Goal: Transaction & Acquisition: Purchase product/service

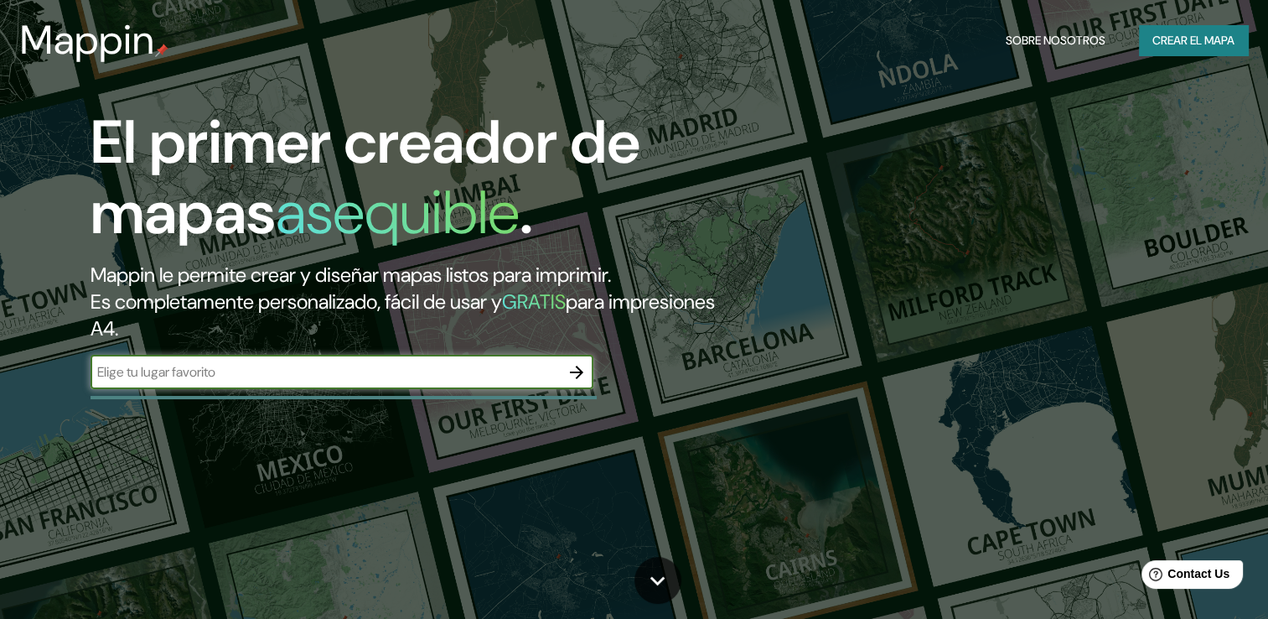
click at [406, 381] on input "text" at bounding box center [325, 371] width 469 height 19
type input "san [PERSON_NAME]"
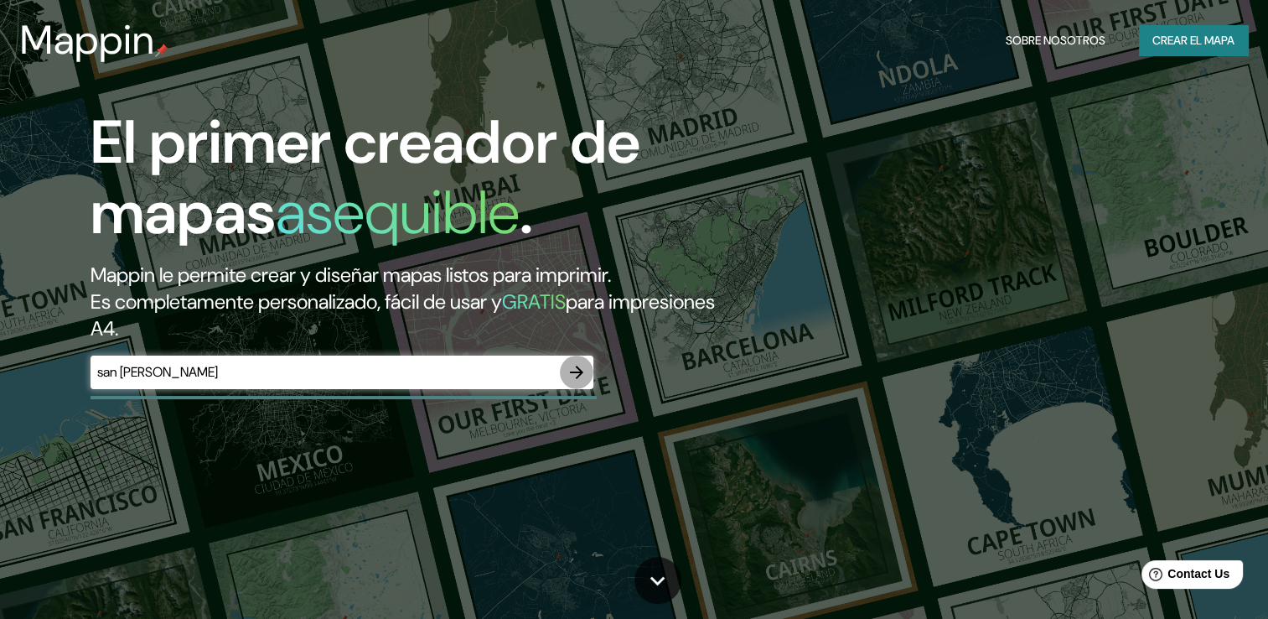
click at [582, 370] on icon "button" at bounding box center [577, 372] width 20 height 20
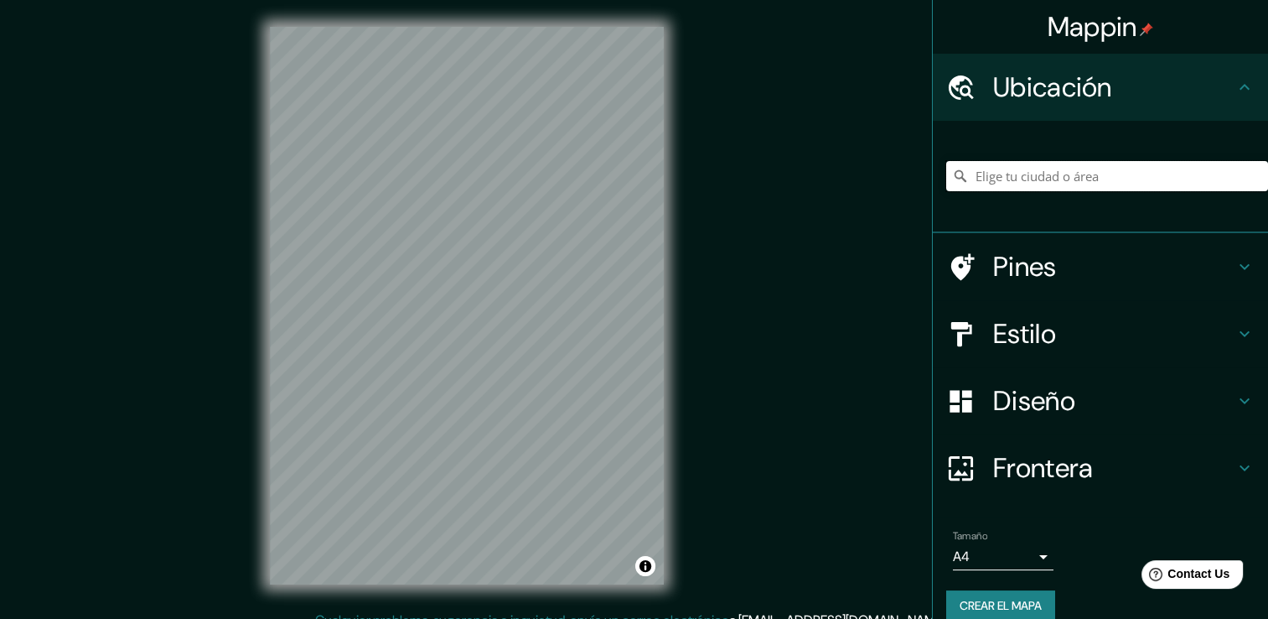
click at [1024, 179] on input "Elige tu ciudad o área" at bounding box center [1107, 176] width 322 height 30
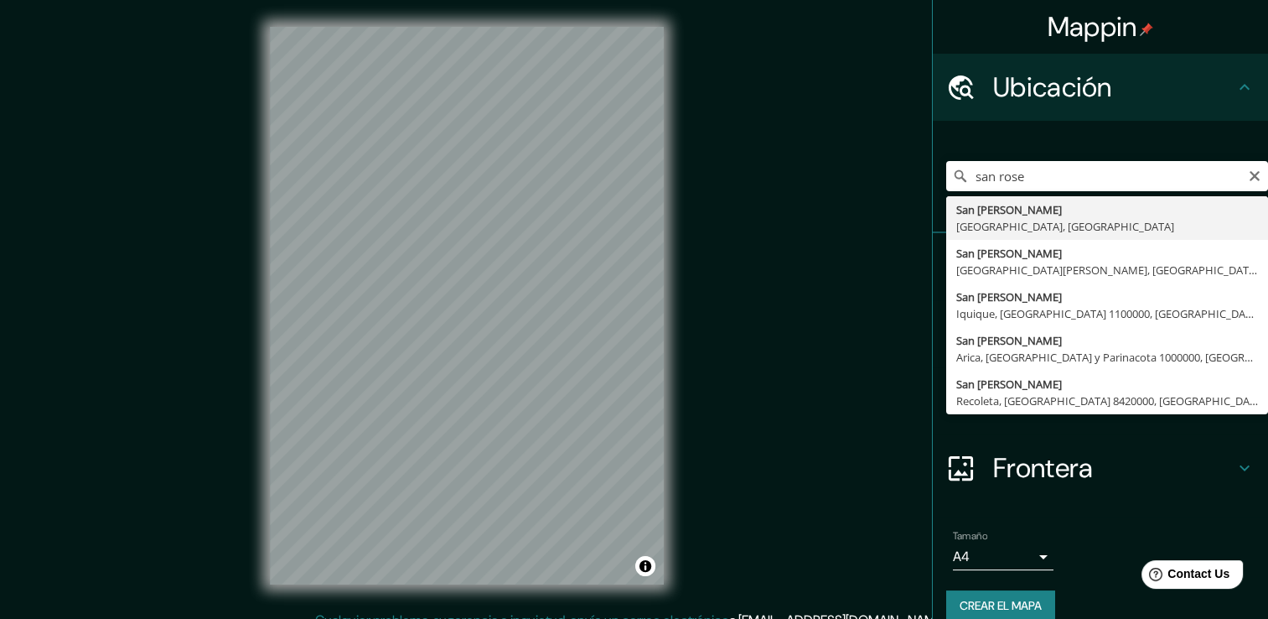
type input "[GEOGRAPHIC_DATA][PERSON_NAME], [GEOGRAPHIC_DATA], [GEOGRAPHIC_DATA]"
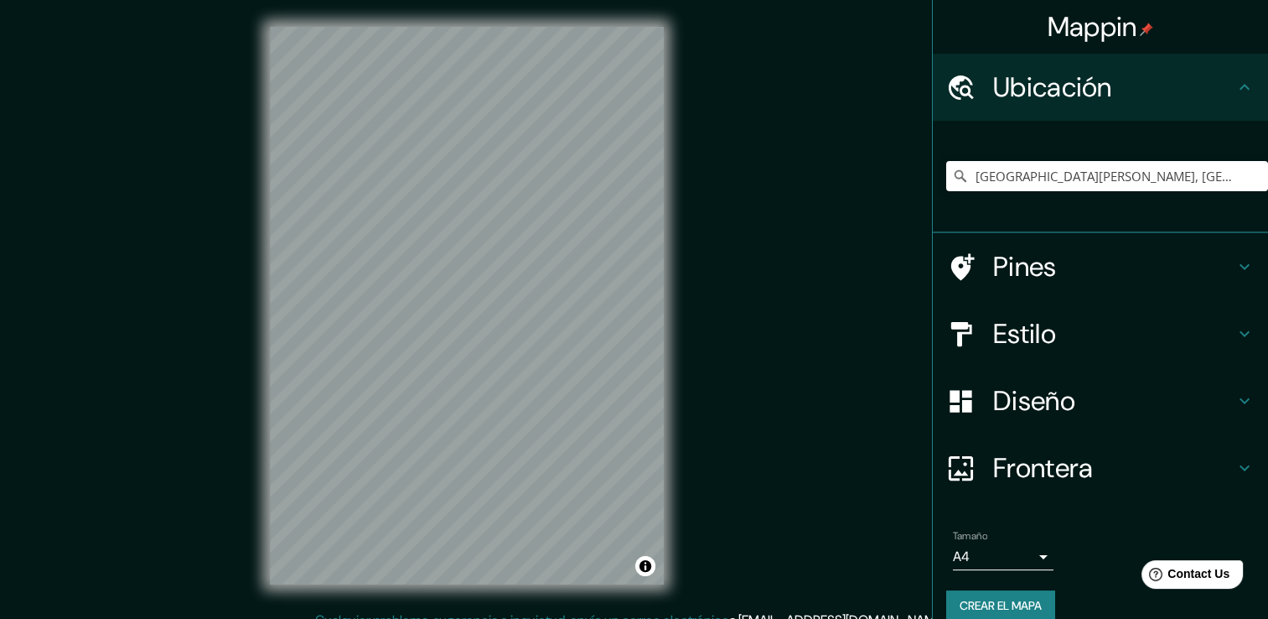
click at [1023, 334] on h4 "Estilo" at bounding box center [1113, 334] width 241 height 34
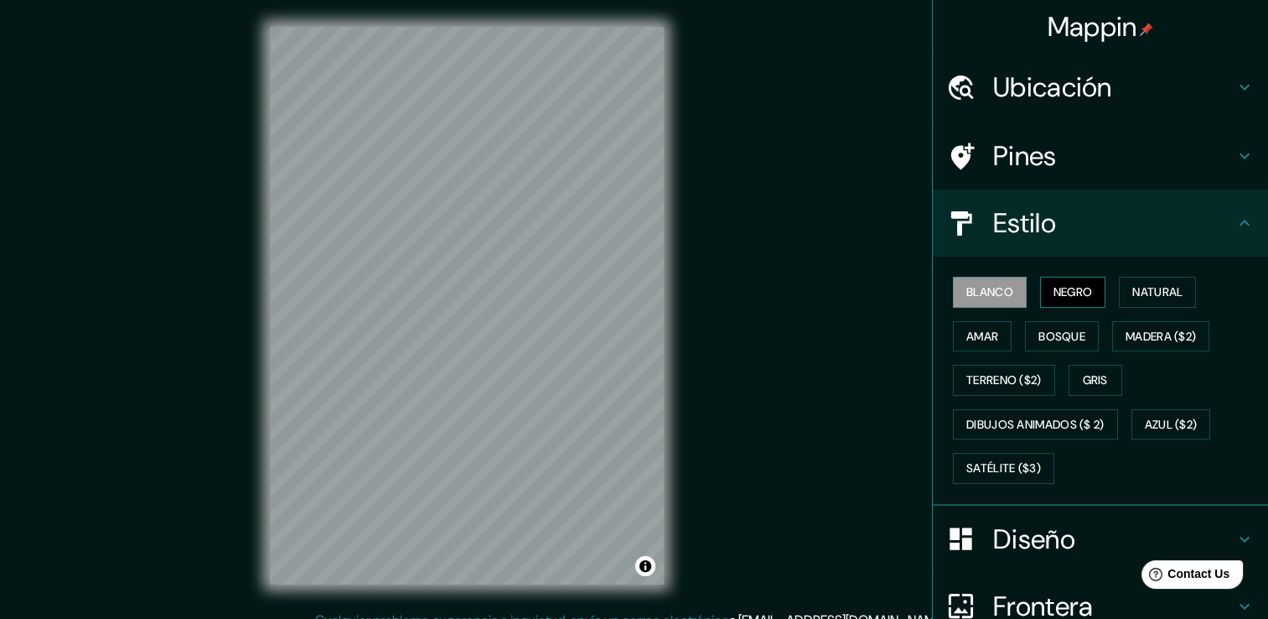
click at [1044, 280] on button "Negro" at bounding box center [1073, 292] width 66 height 31
click at [1156, 283] on font "Natural" at bounding box center [1157, 292] width 50 height 21
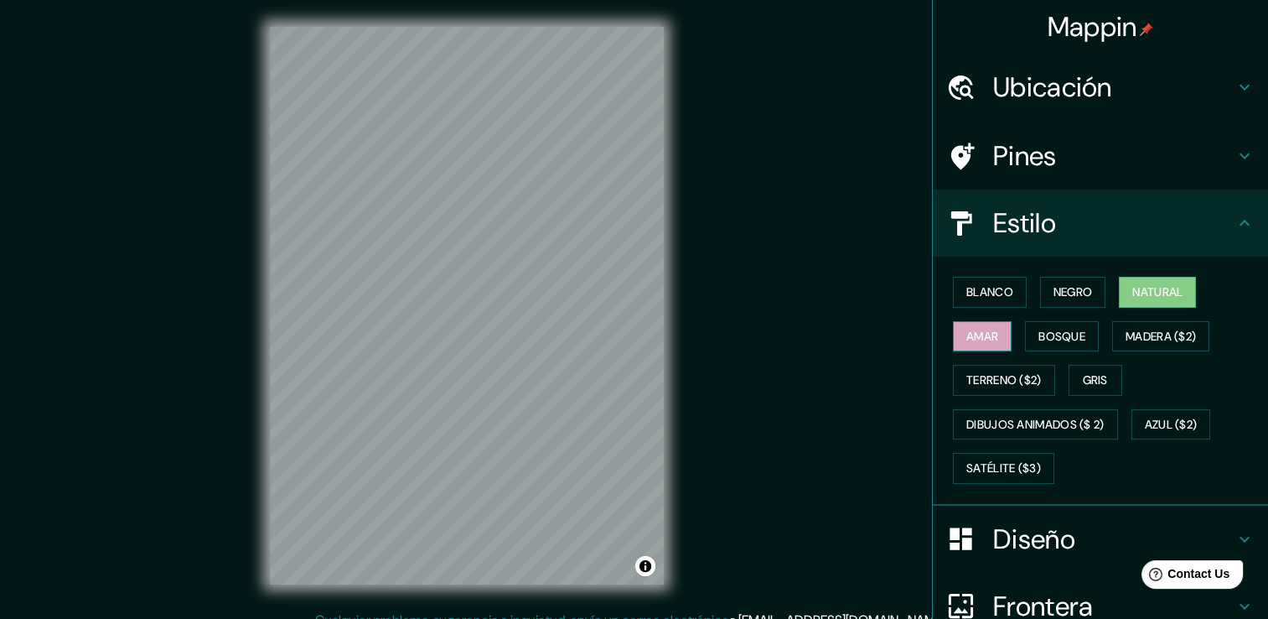
click at [976, 344] on font "Amar" at bounding box center [982, 336] width 32 height 21
click at [1040, 341] on font "Bosque" at bounding box center [1061, 336] width 47 height 21
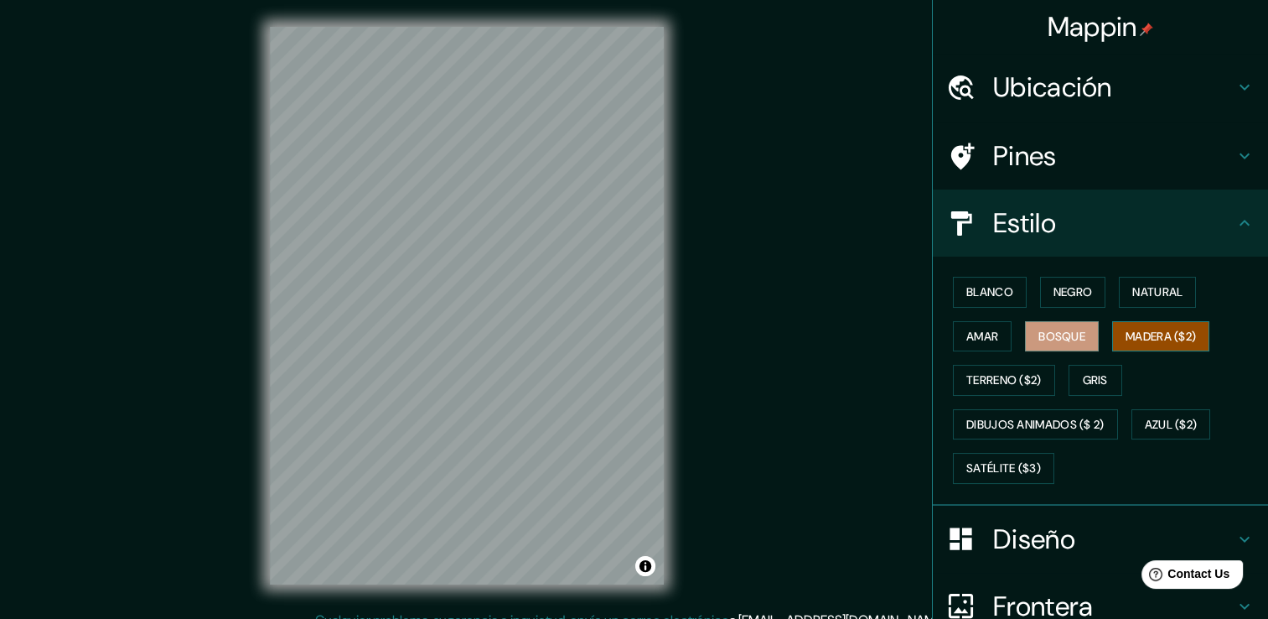
click at [1150, 326] on font "Madera ($2)" at bounding box center [1161, 336] width 70 height 21
click at [976, 377] on font "Terreno ($2)" at bounding box center [1003, 380] width 75 height 21
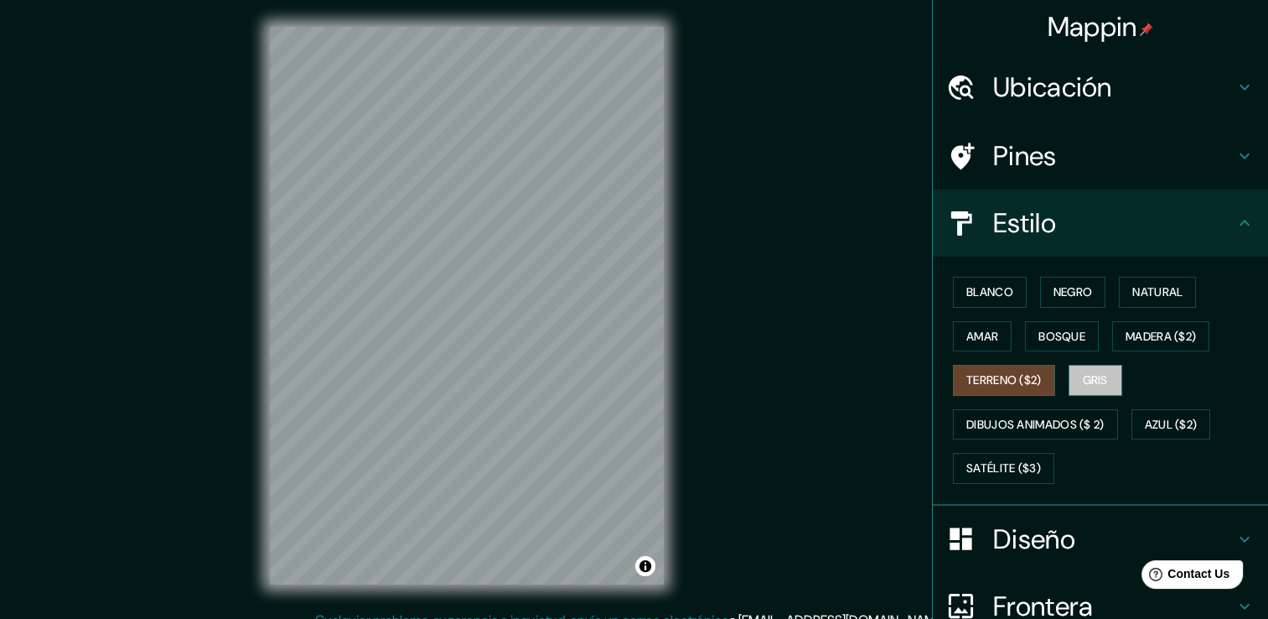
click at [1083, 380] on font "Gris" at bounding box center [1095, 380] width 25 height 21
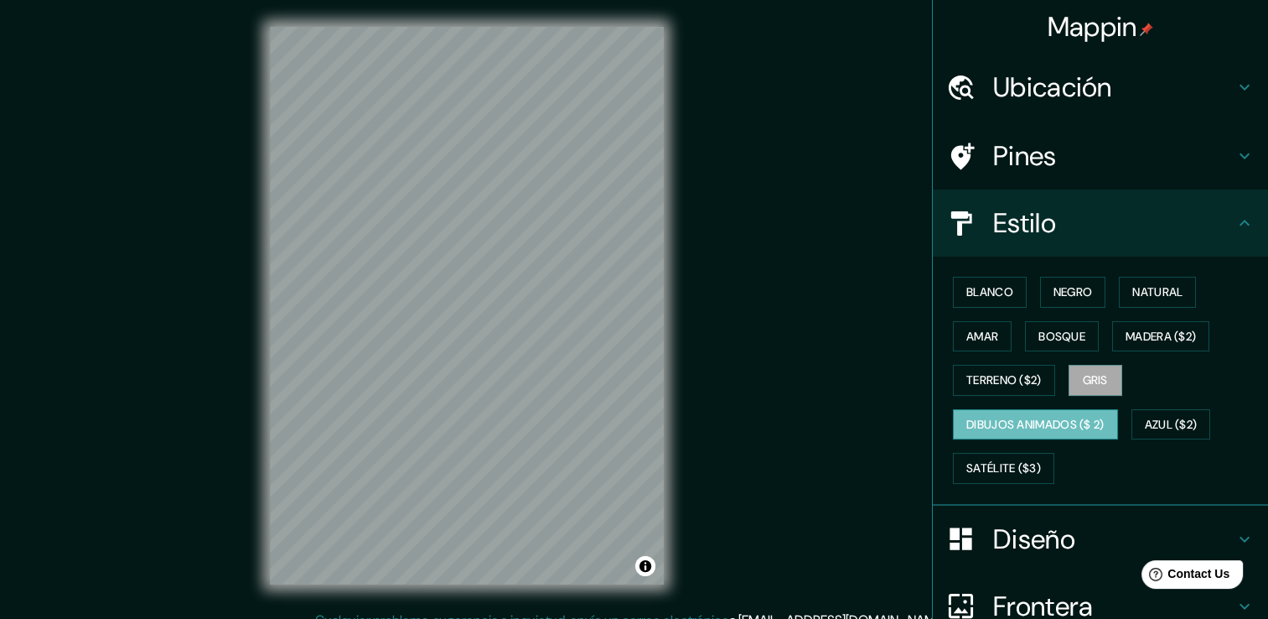
click at [980, 432] on font "Dibujos animados ($ 2)" at bounding box center [1035, 424] width 138 height 21
click at [1182, 419] on font "Azul ($2)" at bounding box center [1171, 424] width 53 height 21
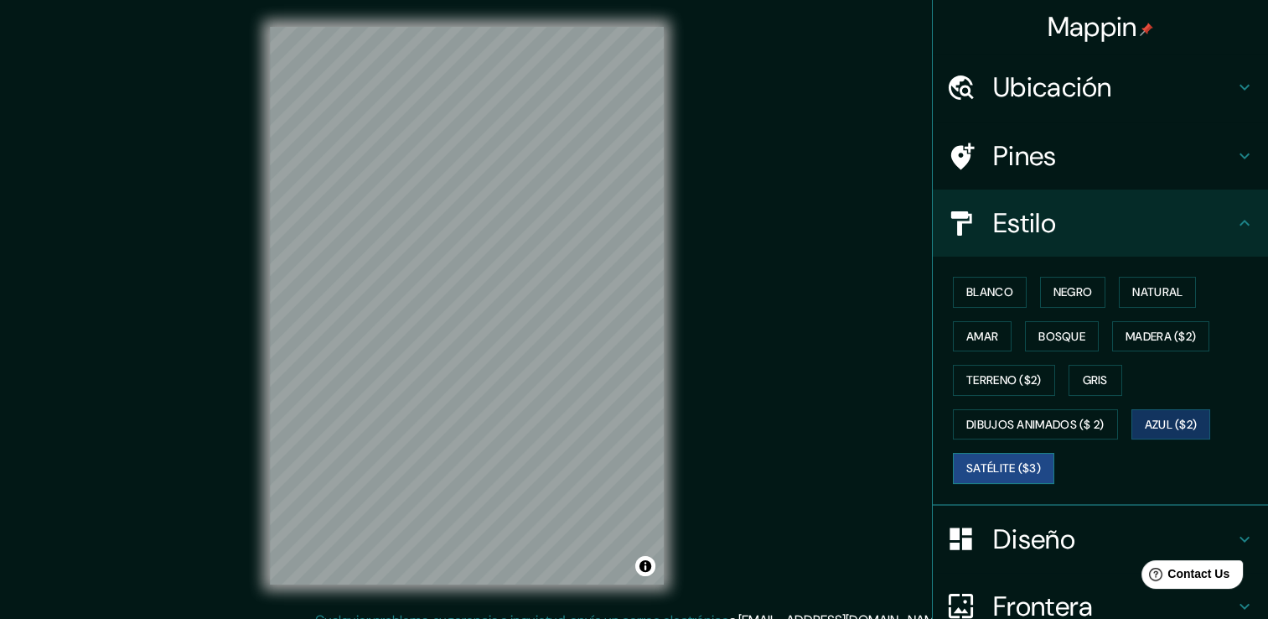
click at [996, 472] on font "Satélite ($3)" at bounding box center [1003, 468] width 75 height 21
